Goal: Transaction & Acquisition: Download file/media

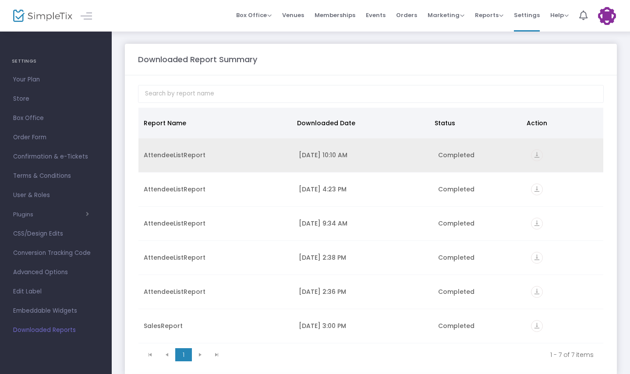
click at [535, 149] on td "vertical_align_bottom" at bounding box center [565, 155] width 78 height 34
click at [533, 154] on icon "vertical_align_bottom" at bounding box center [537, 155] width 12 height 12
